Goal: Task Accomplishment & Management: Use online tool/utility

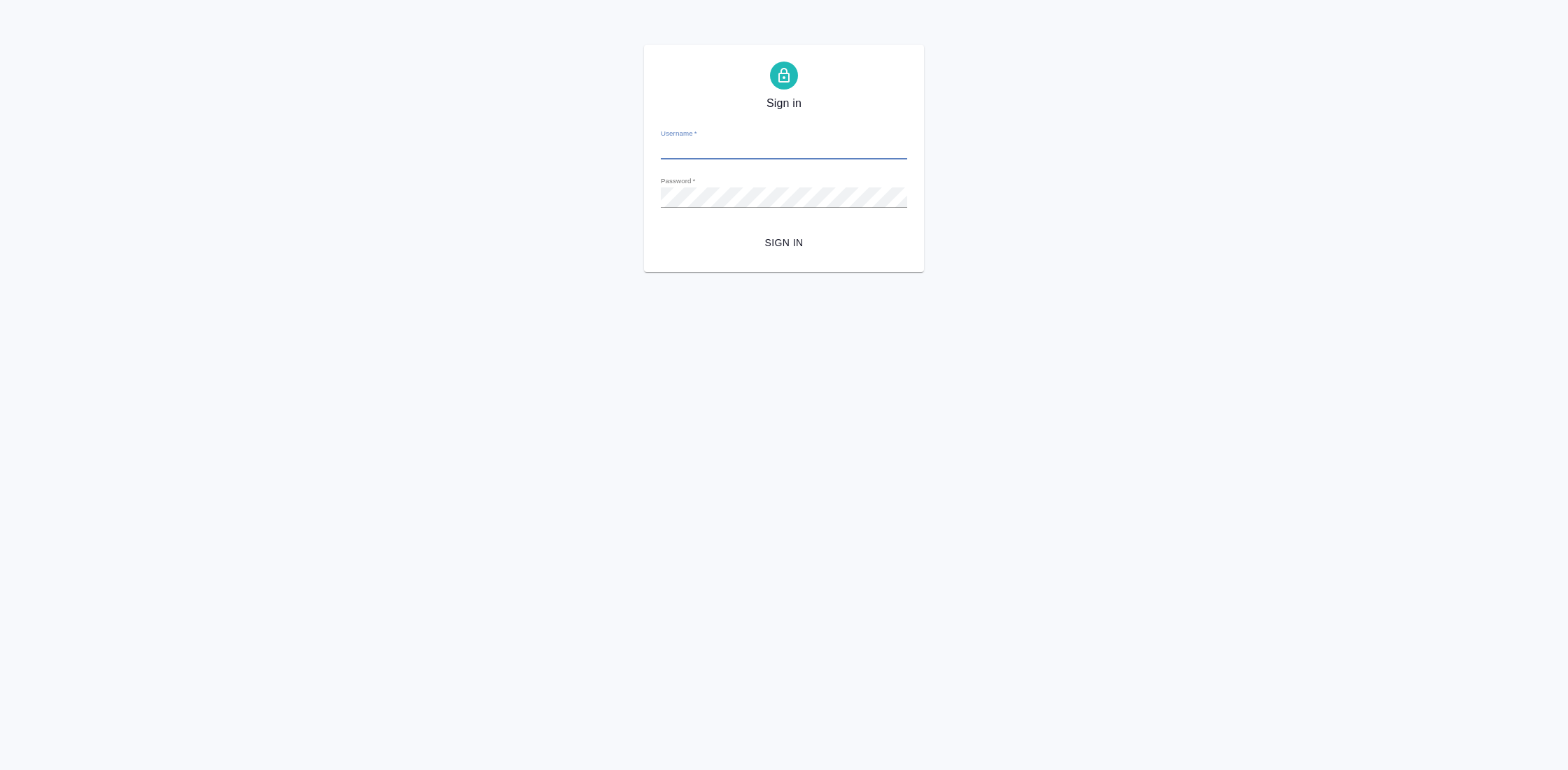
type input "y.gostev@awatera.com"
click at [786, 241] on span "Sign in" at bounding box center [784, 243] width 224 height 17
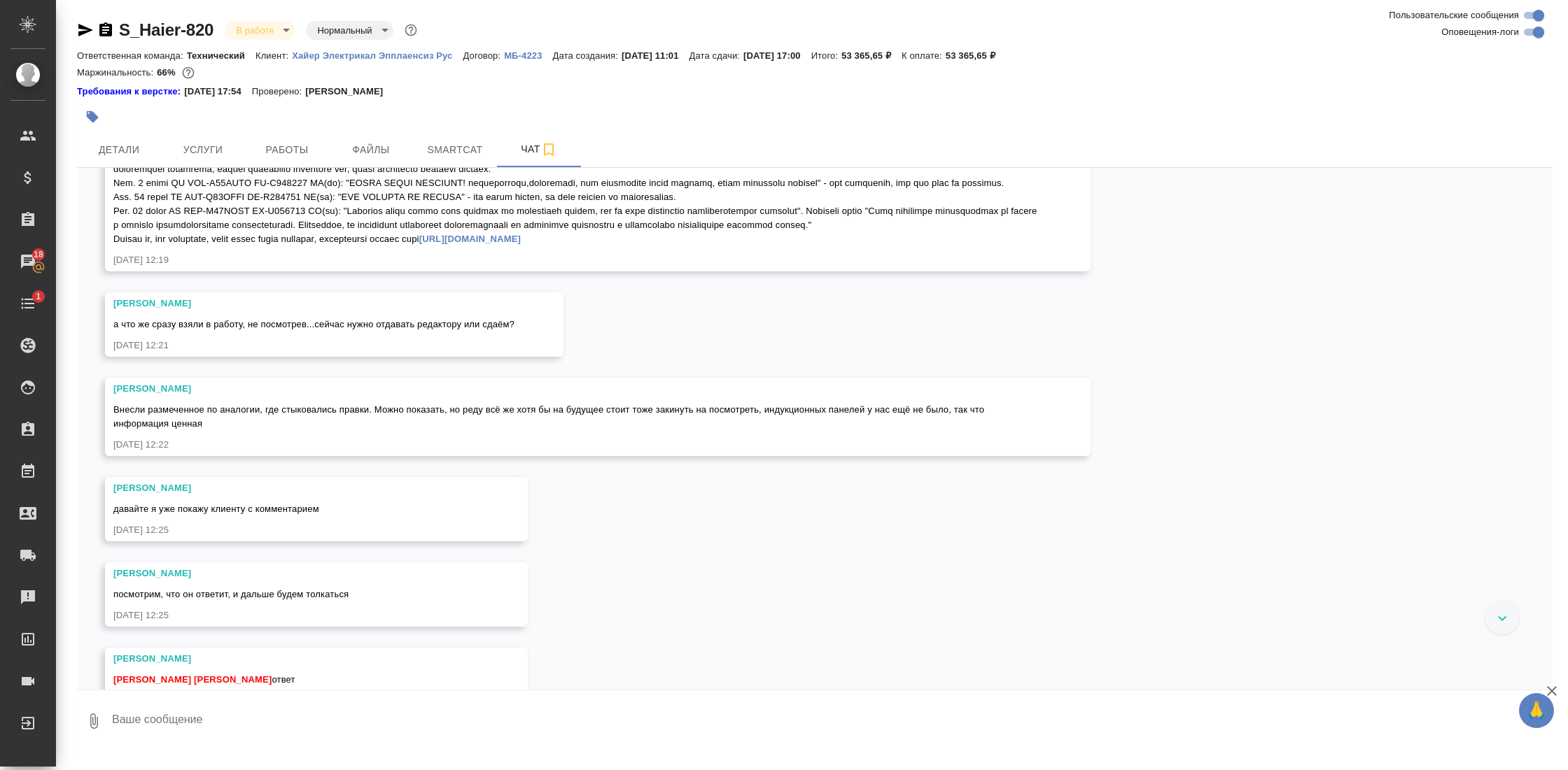
scroll to position [18295, 0]
click at [104, 28] on icon "button" at bounding box center [105, 29] width 13 height 14
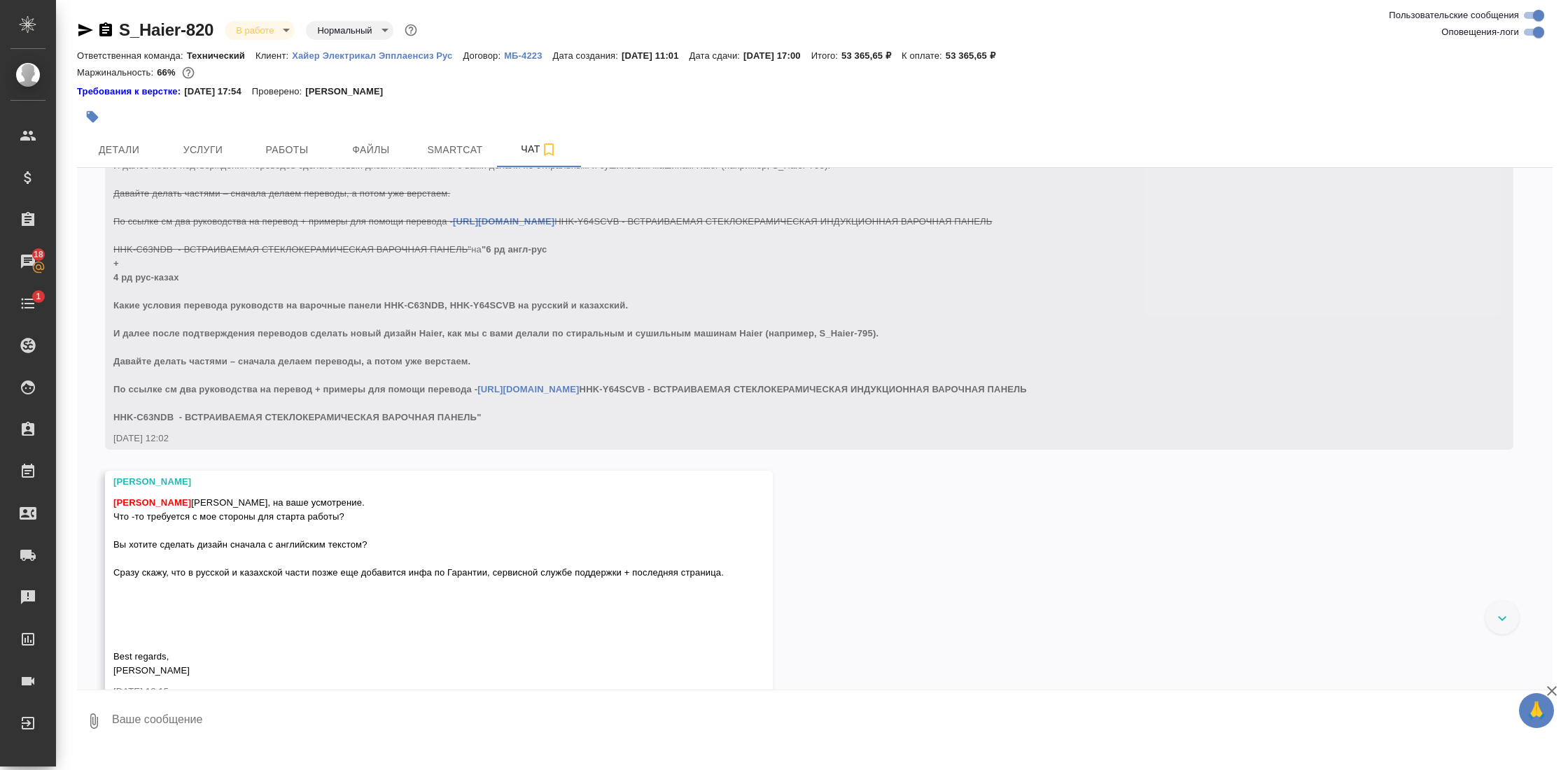
scroll to position [1992, 0]
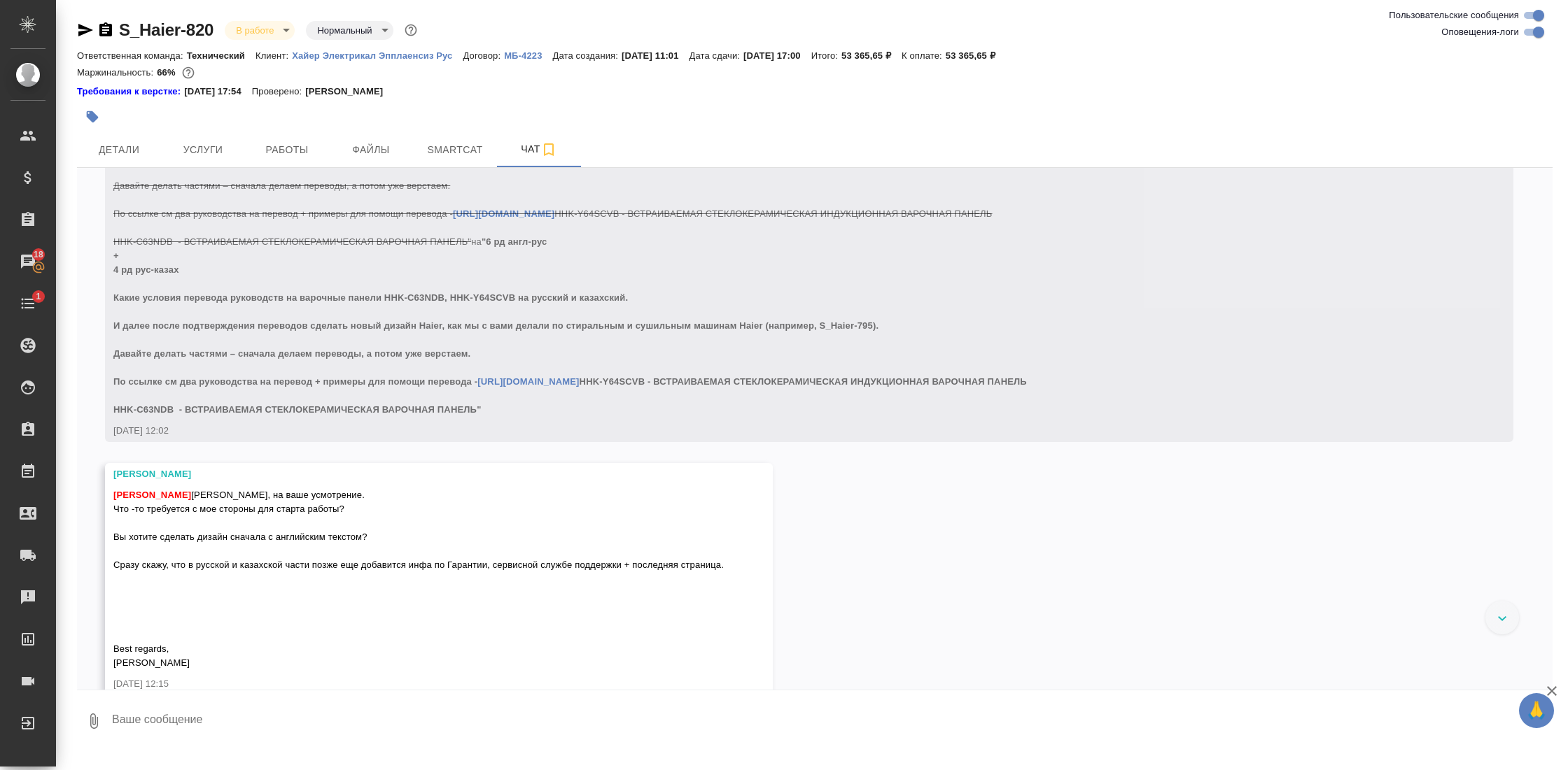
click at [571, 387] on link "[URL][DOMAIN_NAME]" at bounding box center [528, 382] width 101 height 11
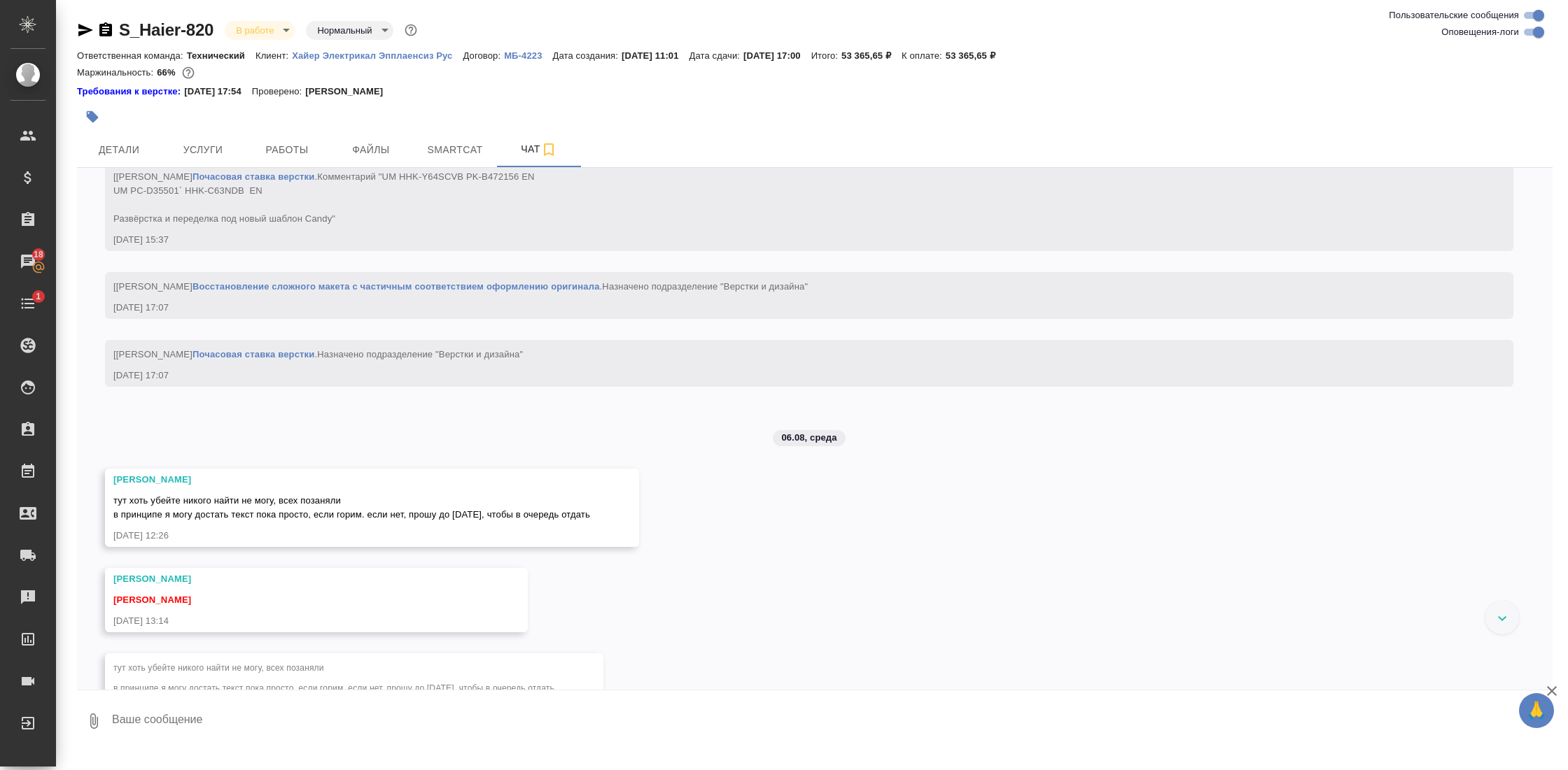
scroll to position [5613, 0]
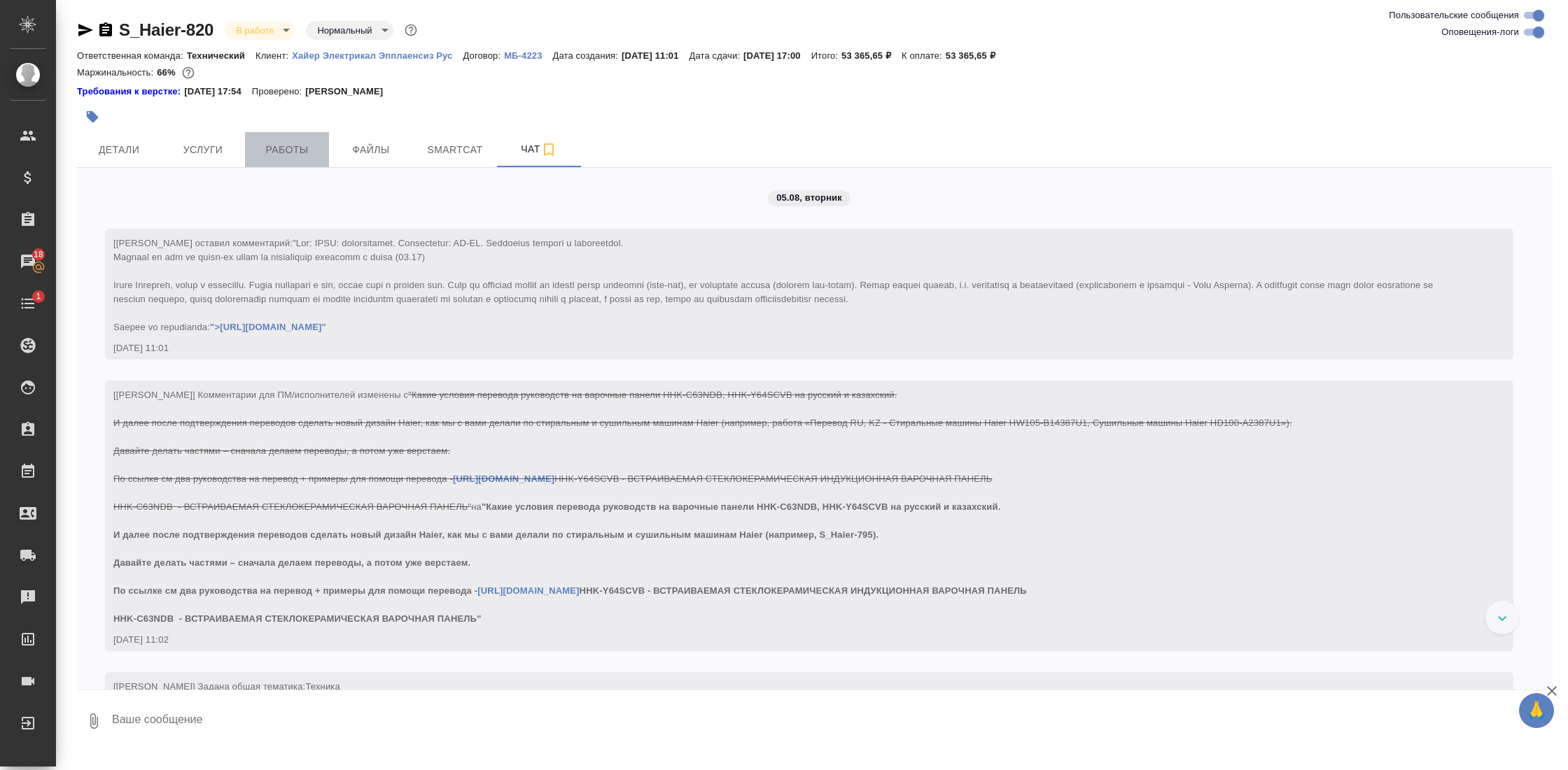
click at [294, 145] on span "Работы" at bounding box center [287, 150] width 67 height 17
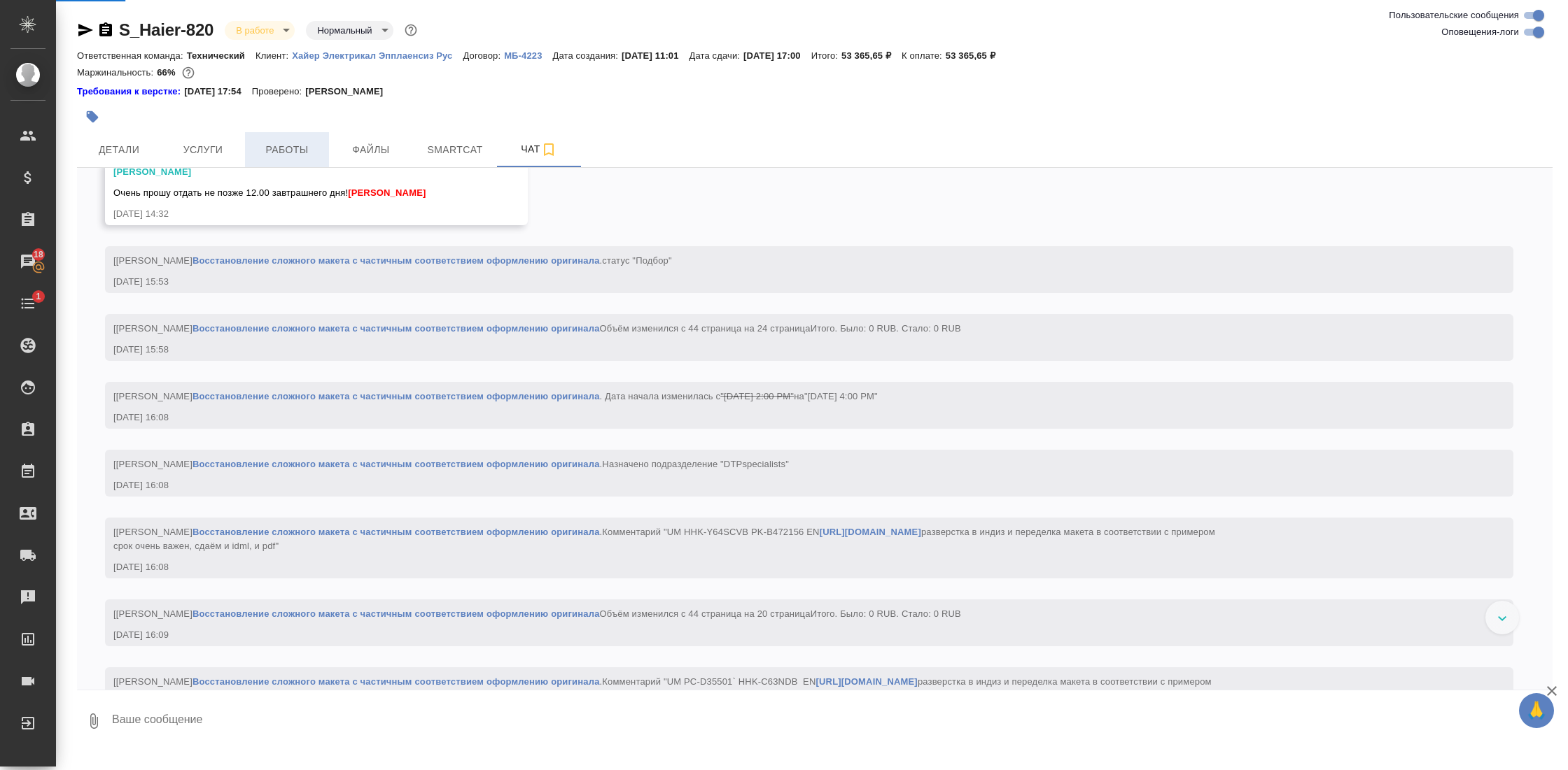
scroll to position [15618, 0]
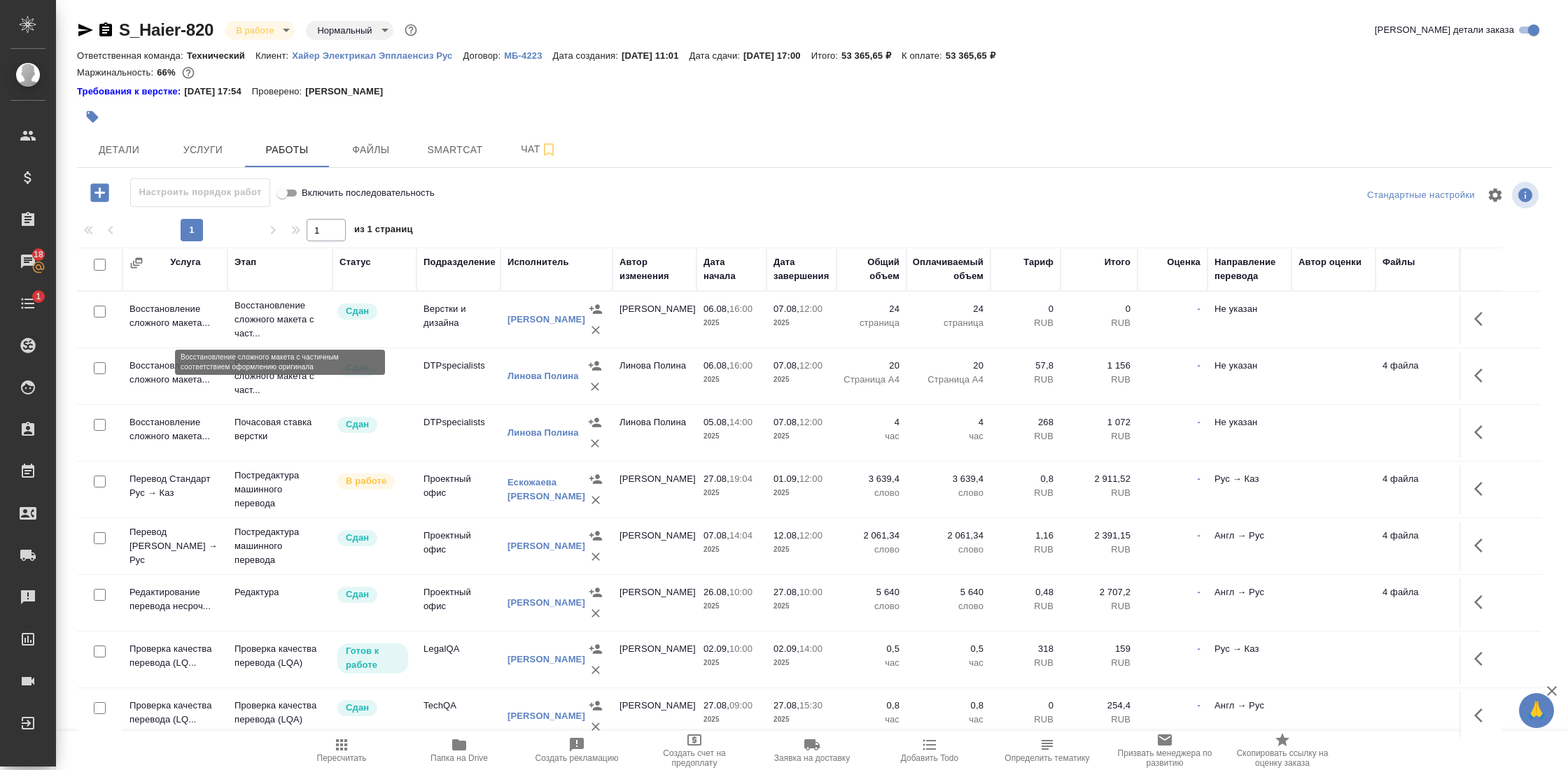
click at [275, 310] on p "Восстановление сложного макета с част..." at bounding box center [280, 319] width 91 height 42
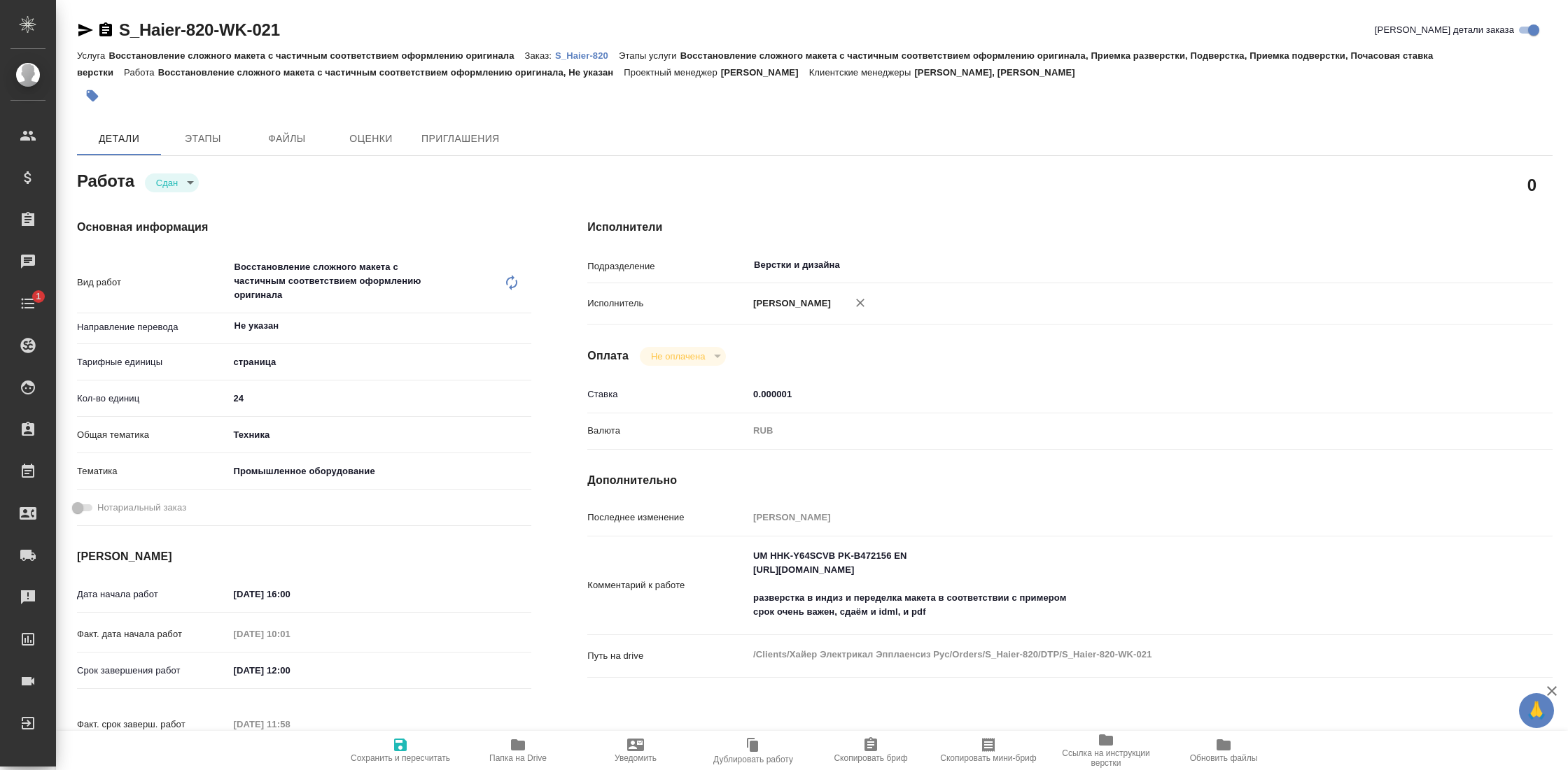
type textarea "x"
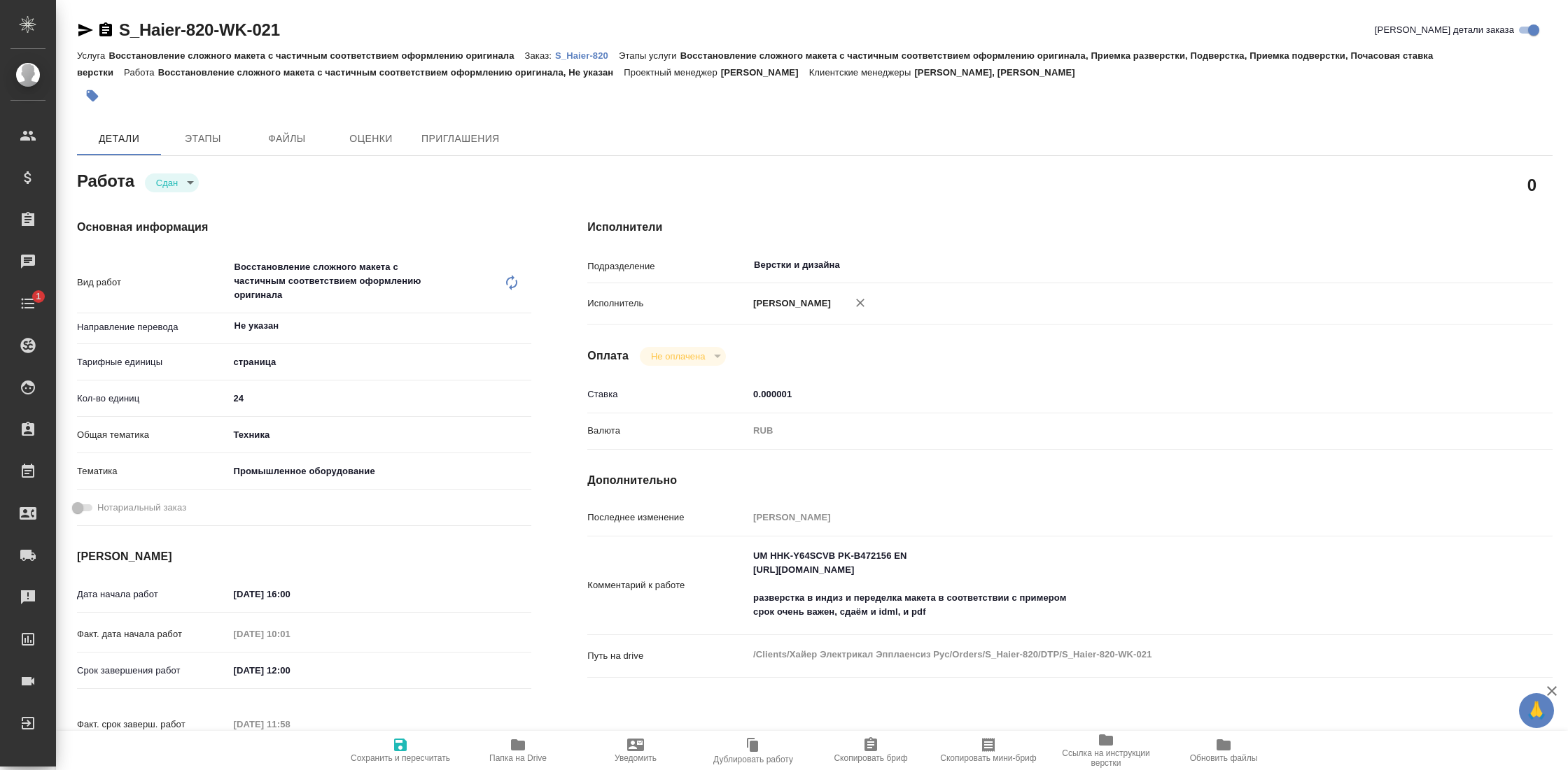
type textarea "x"
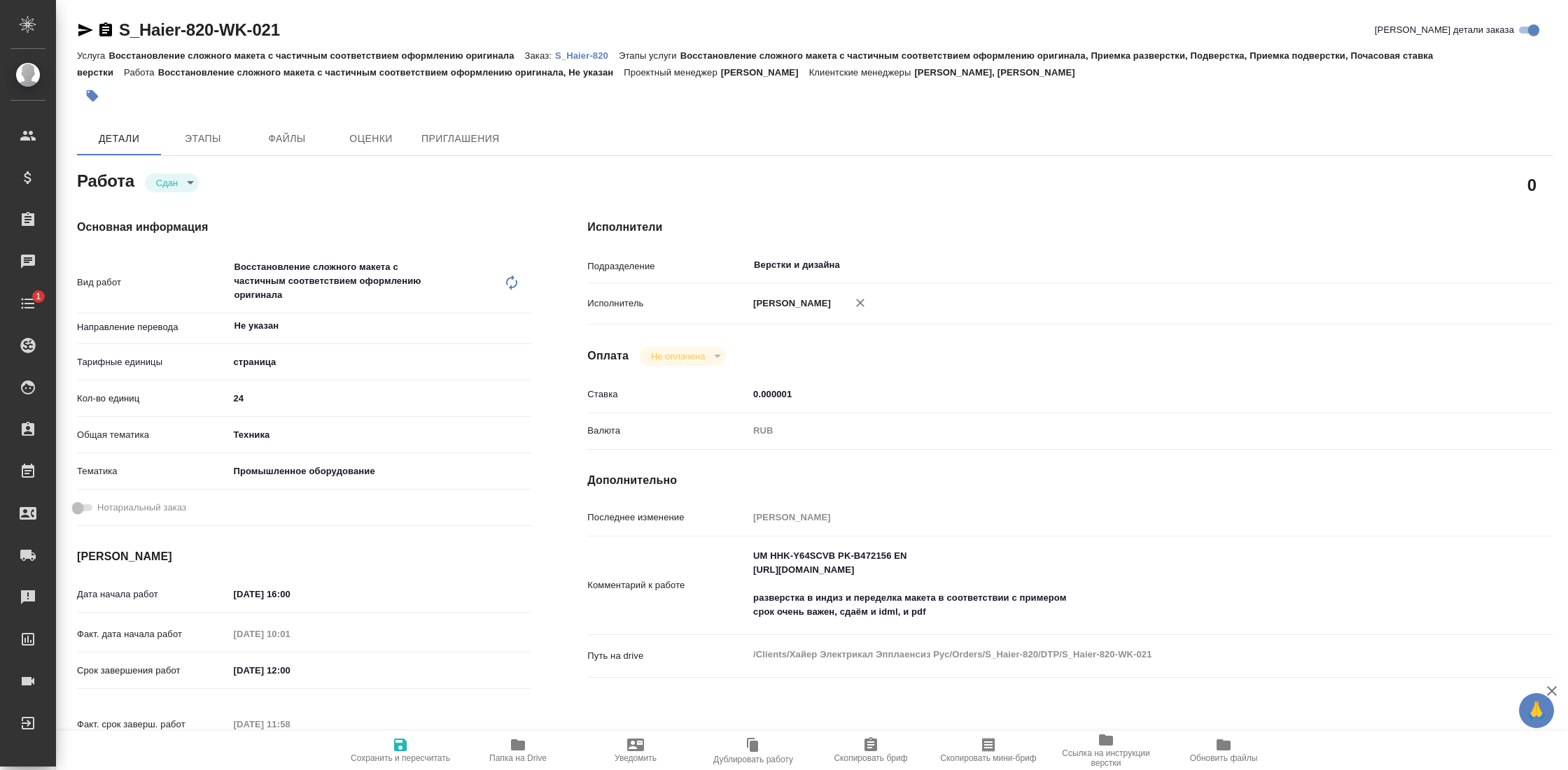
type textarea "x"
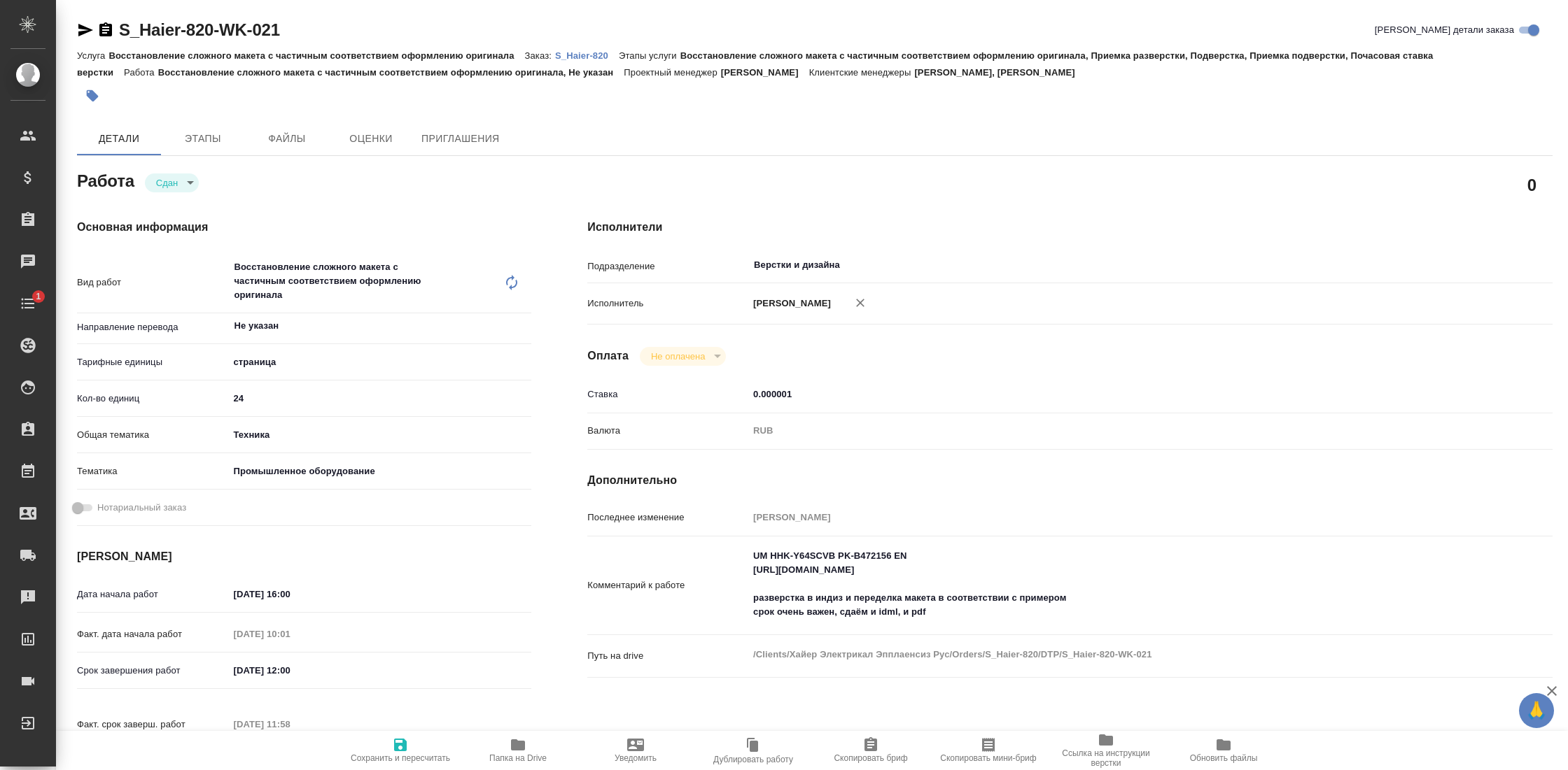
type textarea "x"
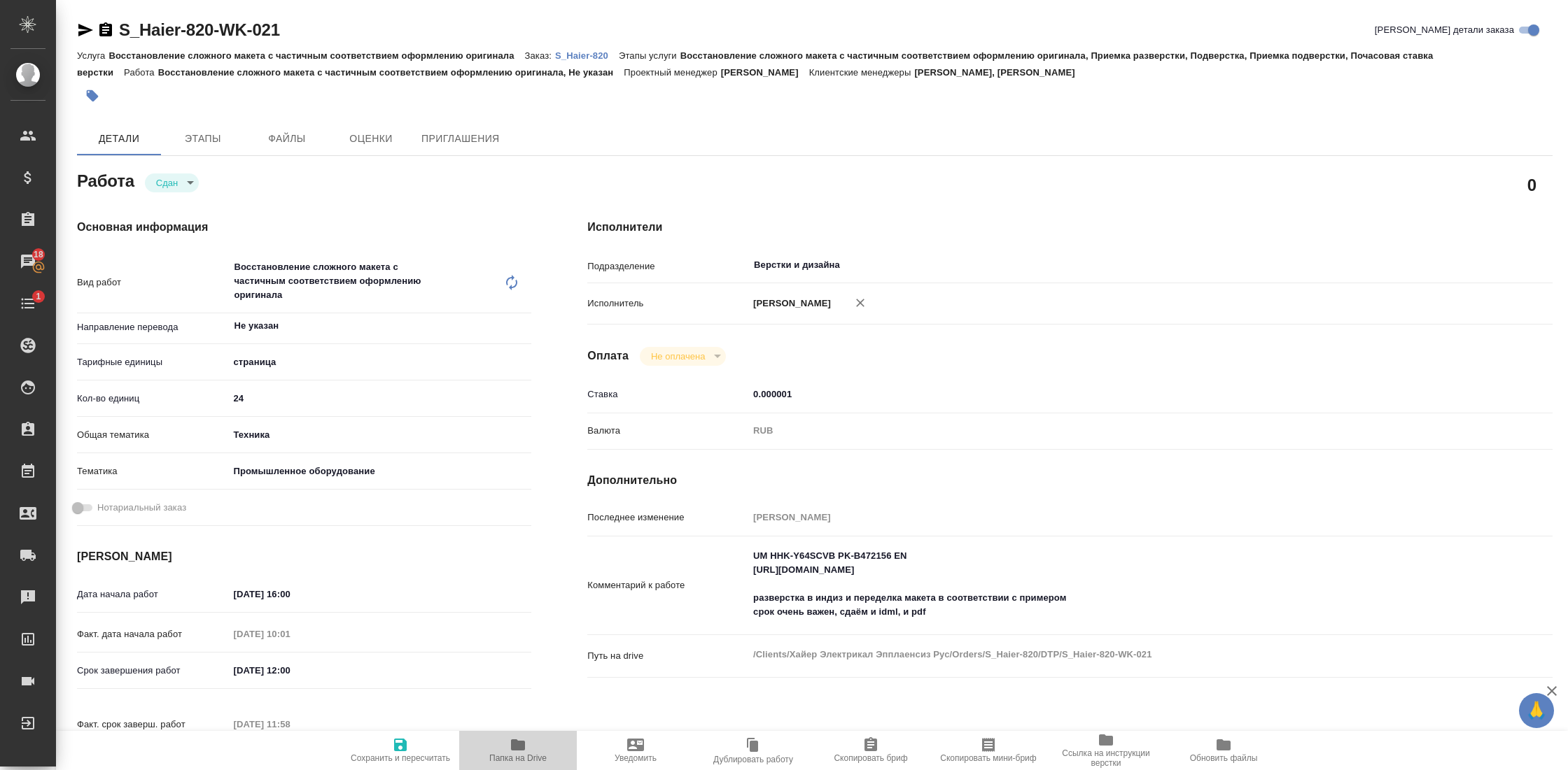
click at [513, 741] on icon "button" at bounding box center [518, 744] width 14 height 11
click at [526, 749] on icon "button" at bounding box center [518, 745] width 17 height 17
